Goal: Information Seeking & Learning: Learn about a topic

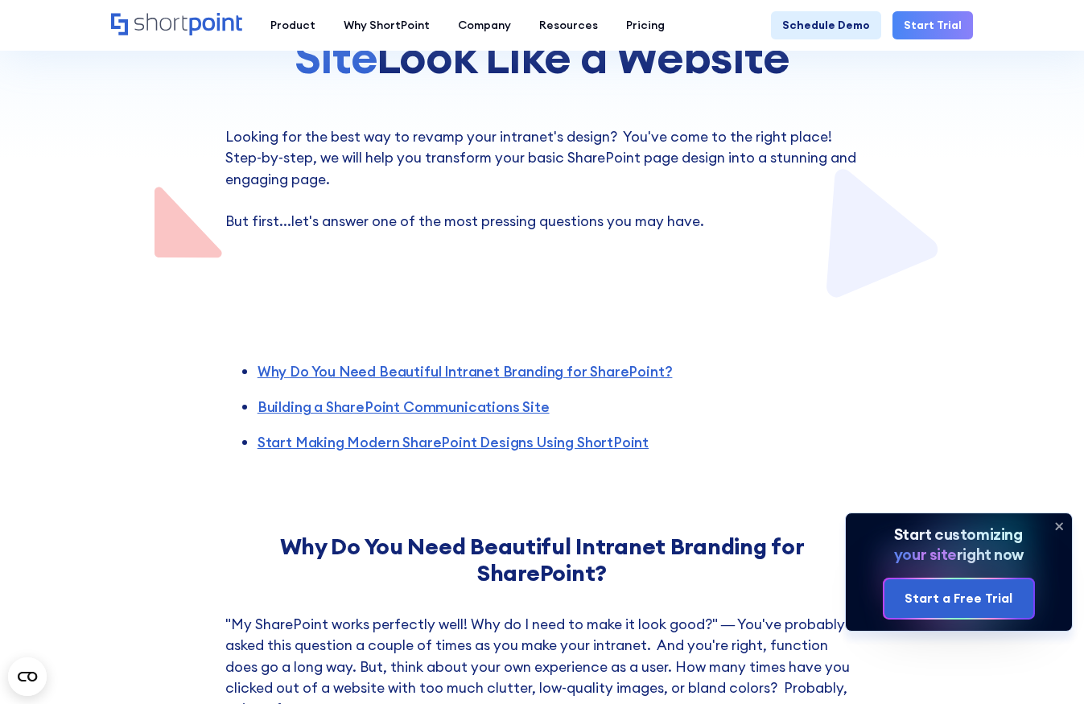
scroll to position [170, 0]
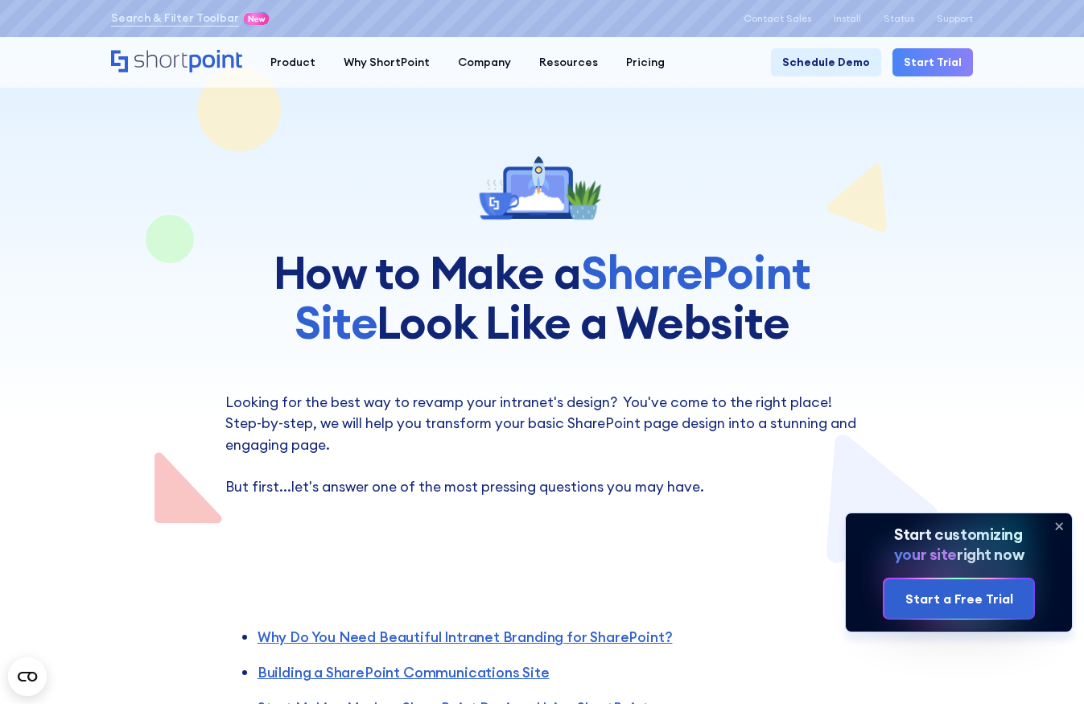
click at [1064, 523] on icon at bounding box center [1060, 527] width 26 height 26
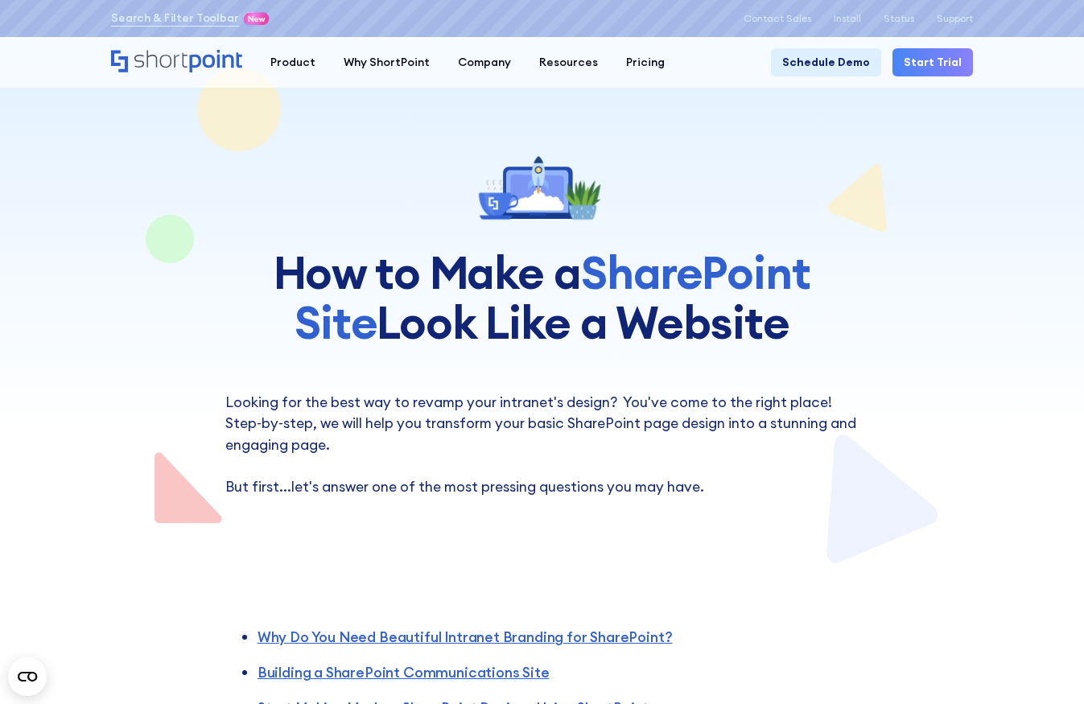
click at [1028, 434] on div at bounding box center [542, 282] width 1084 height 565
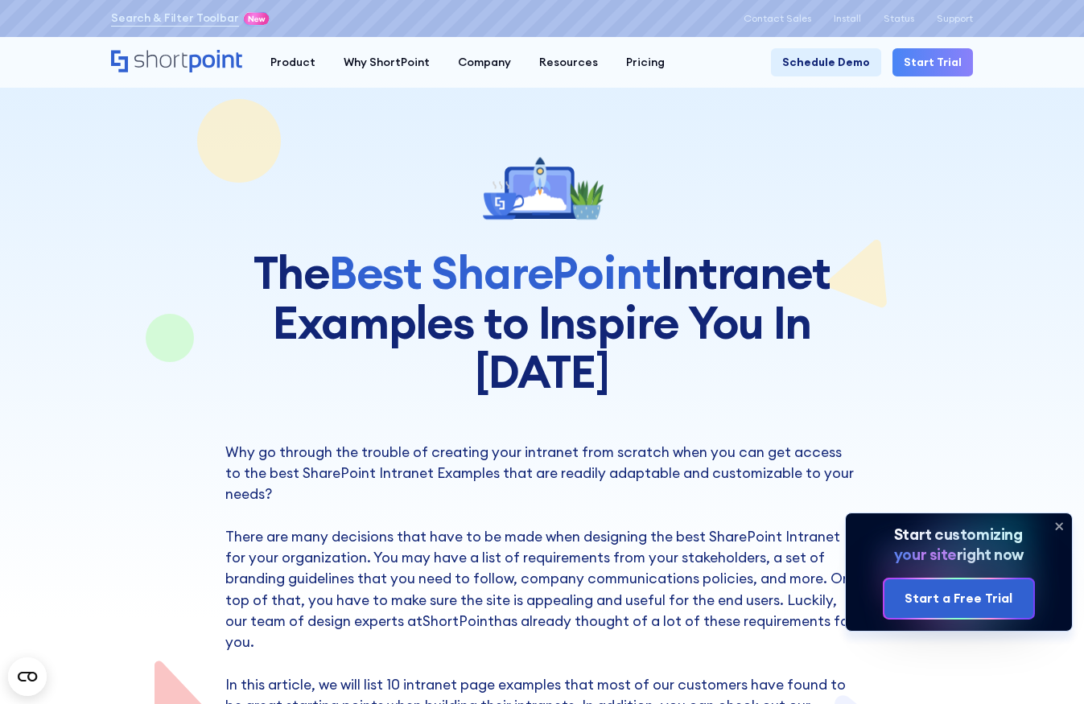
click at [1060, 525] on icon at bounding box center [1059, 526] width 6 height 6
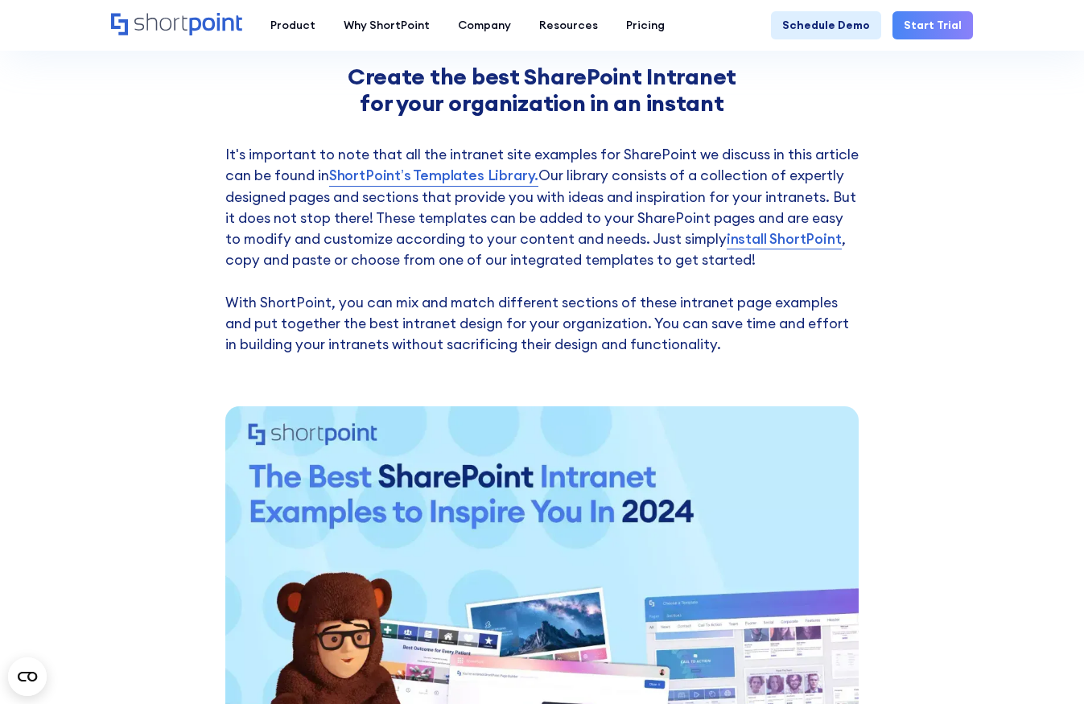
scroll to position [1063, 0]
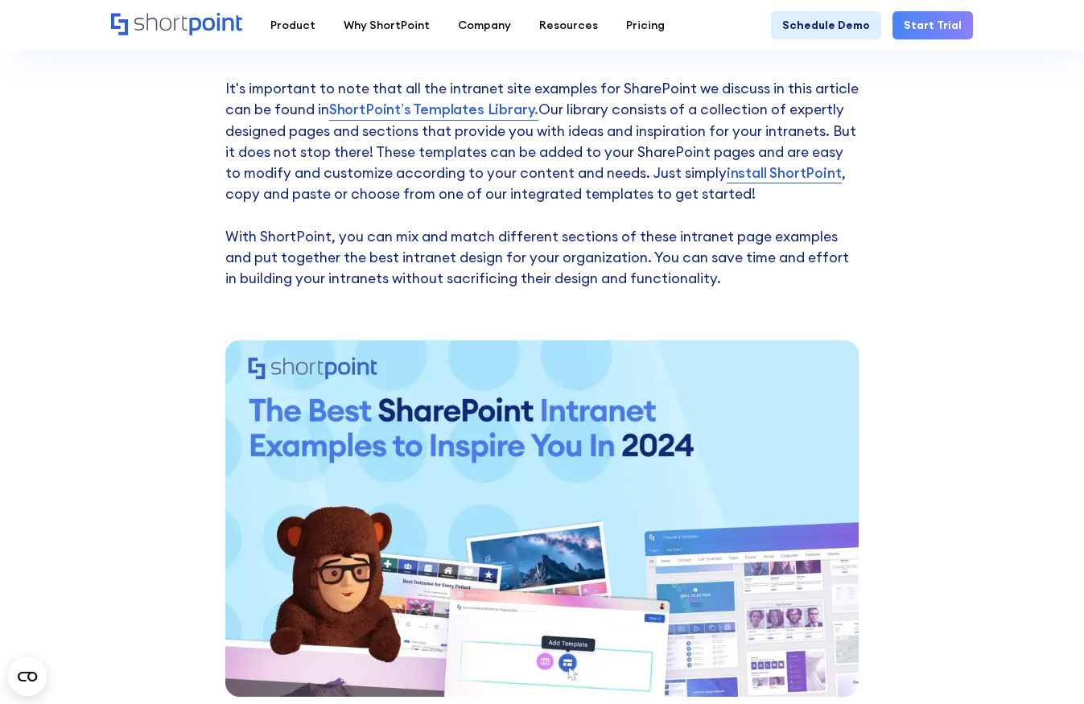
click at [505, 469] on img at bounding box center [542, 519] width 634 height 357
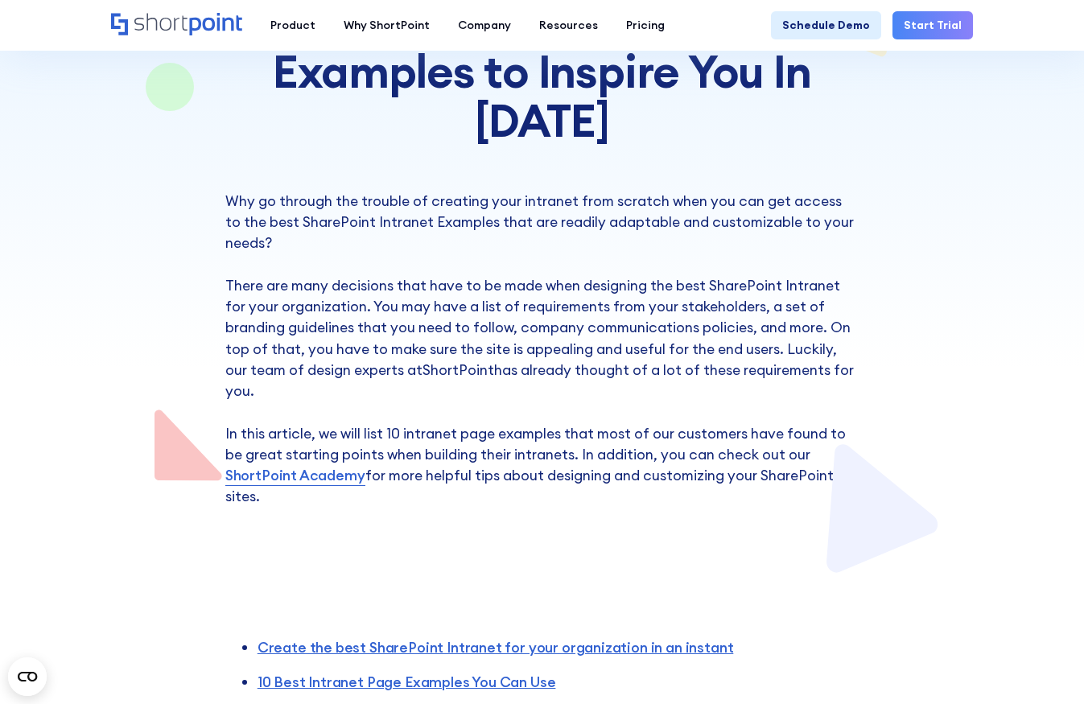
scroll to position [250, 0]
